Goal: Task Accomplishment & Management: Manage account settings

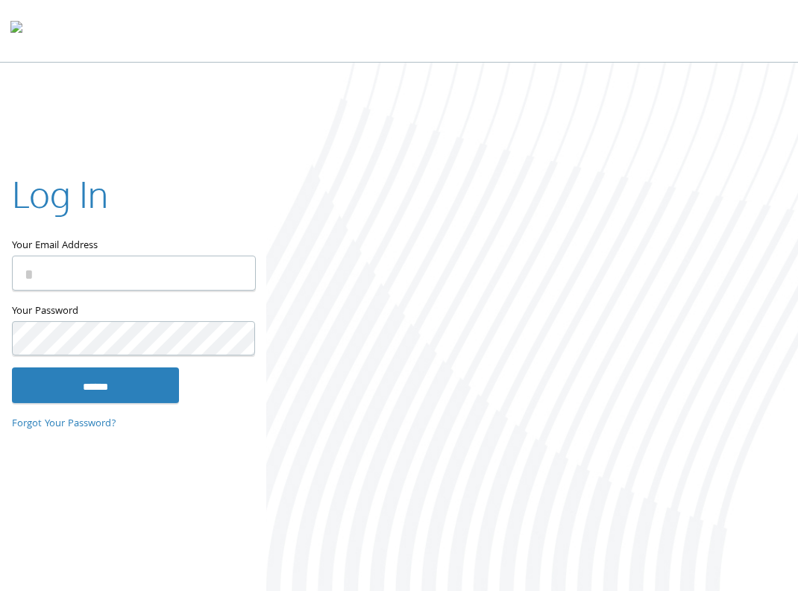
type input "**********"
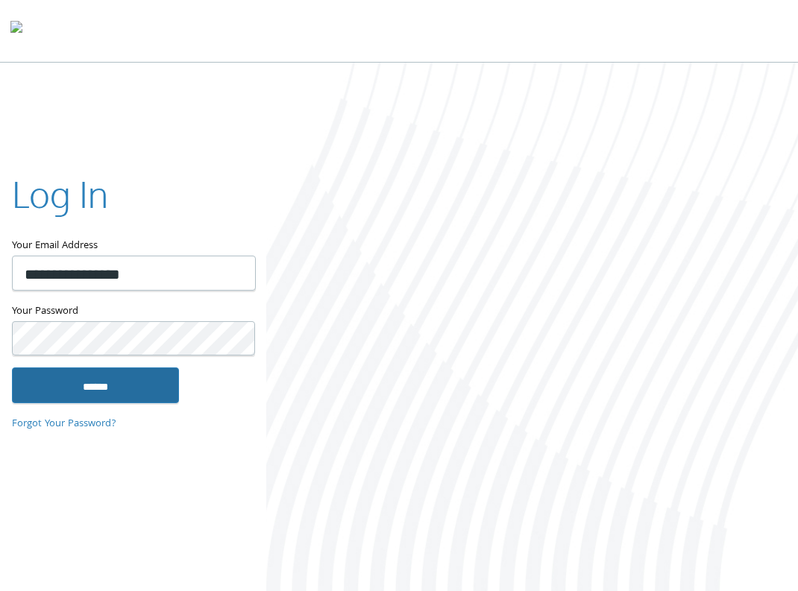
click at [105, 392] on input "******" at bounding box center [95, 386] width 167 height 36
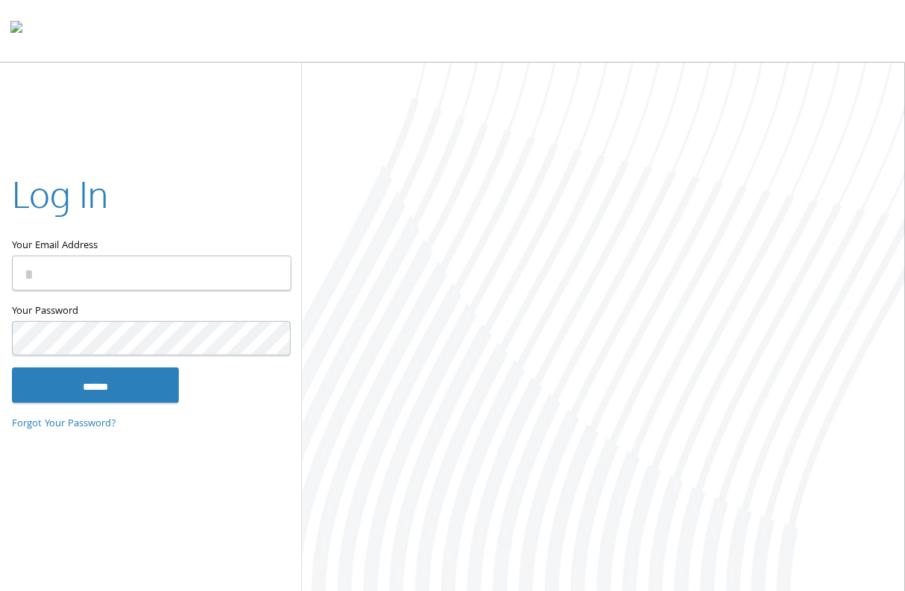
type input "**********"
